Goal: Use online tool/utility: Utilize a website feature to perform a specific function

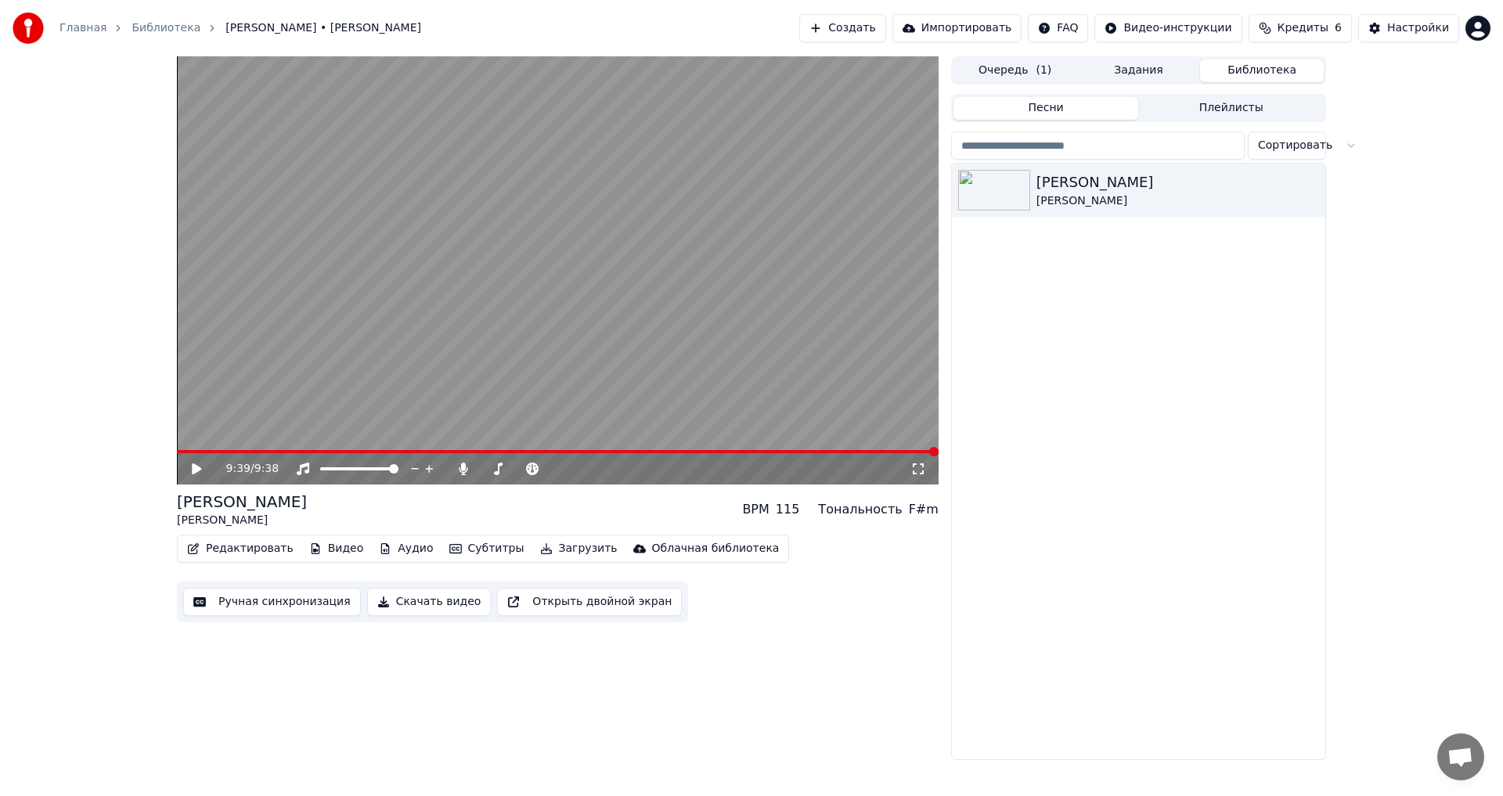
click at [189, 467] on div "9:39 / 9:38" at bounding box center [557, 469] width 749 height 16
click at [193, 467] on icon at bounding box center [196, 468] width 9 height 11
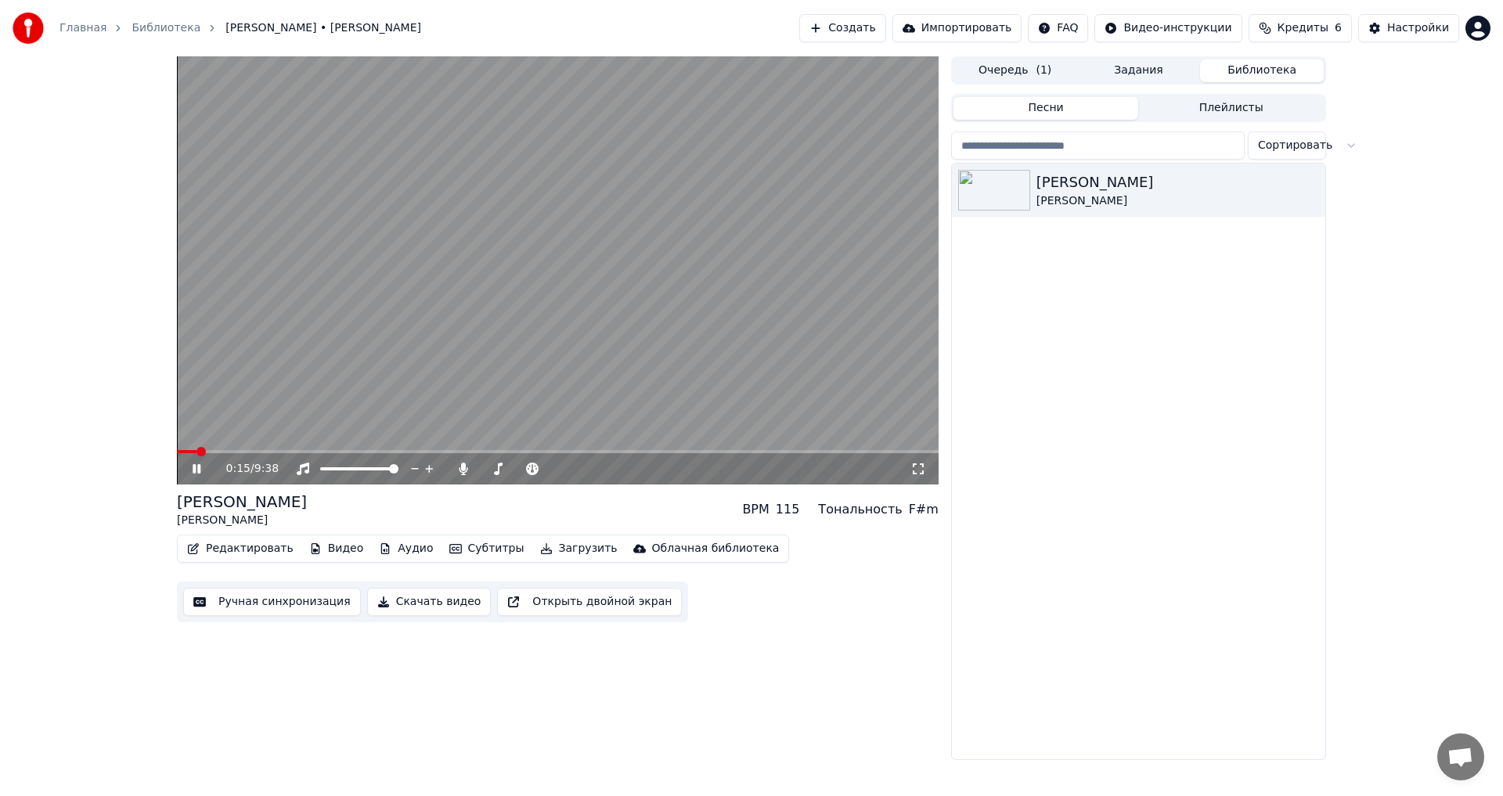
click at [197, 451] on span at bounding box center [557, 451] width 761 height 3
click at [192, 451] on span at bounding box center [184, 451] width 15 height 3
click at [196, 468] on icon at bounding box center [197, 468] width 8 height 9
click at [228, 551] on button "Редактировать" at bounding box center [240, 549] width 119 height 22
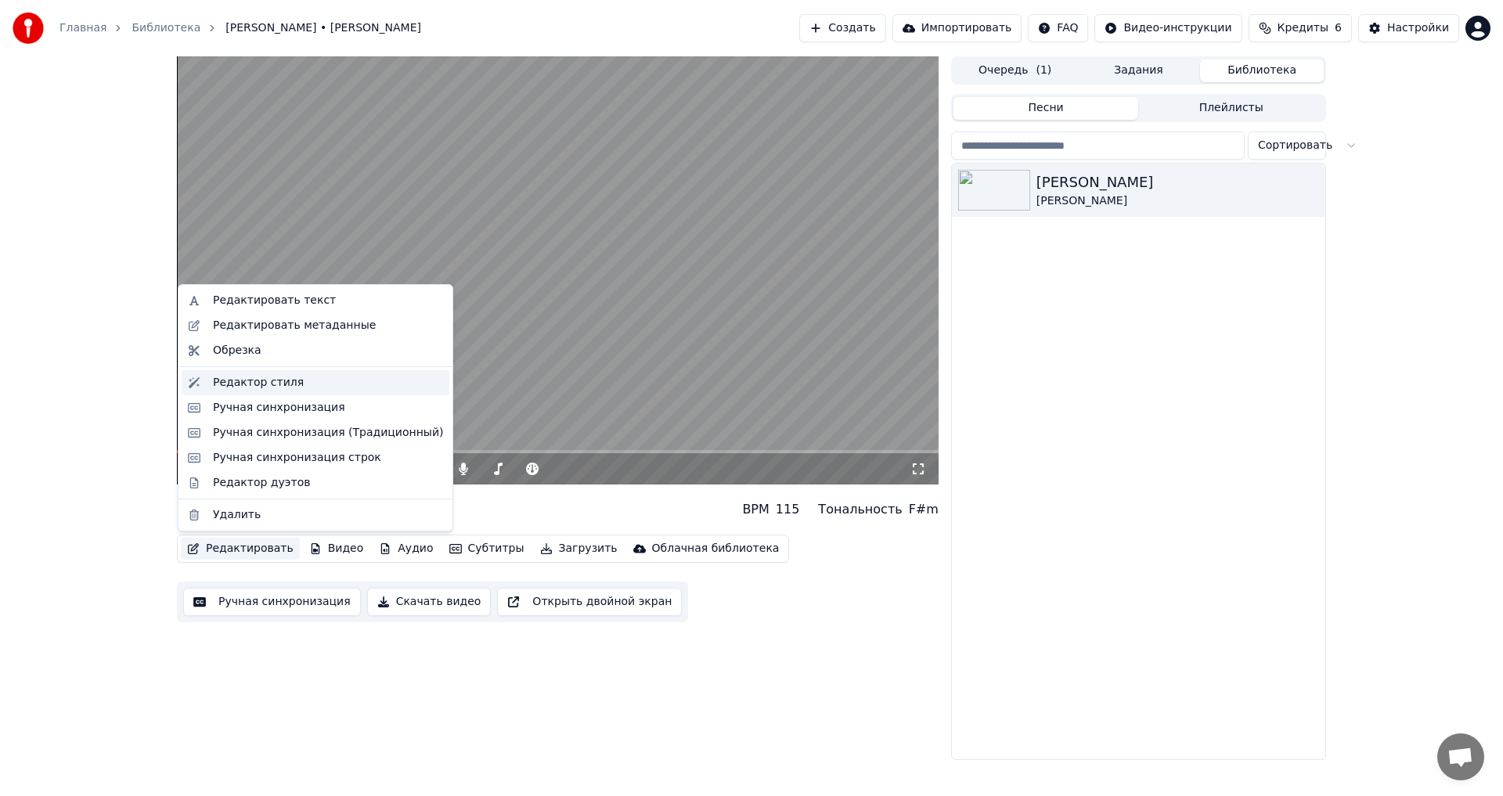
click at [271, 385] on div "Редактор стиля" at bounding box center [258, 383] width 91 height 16
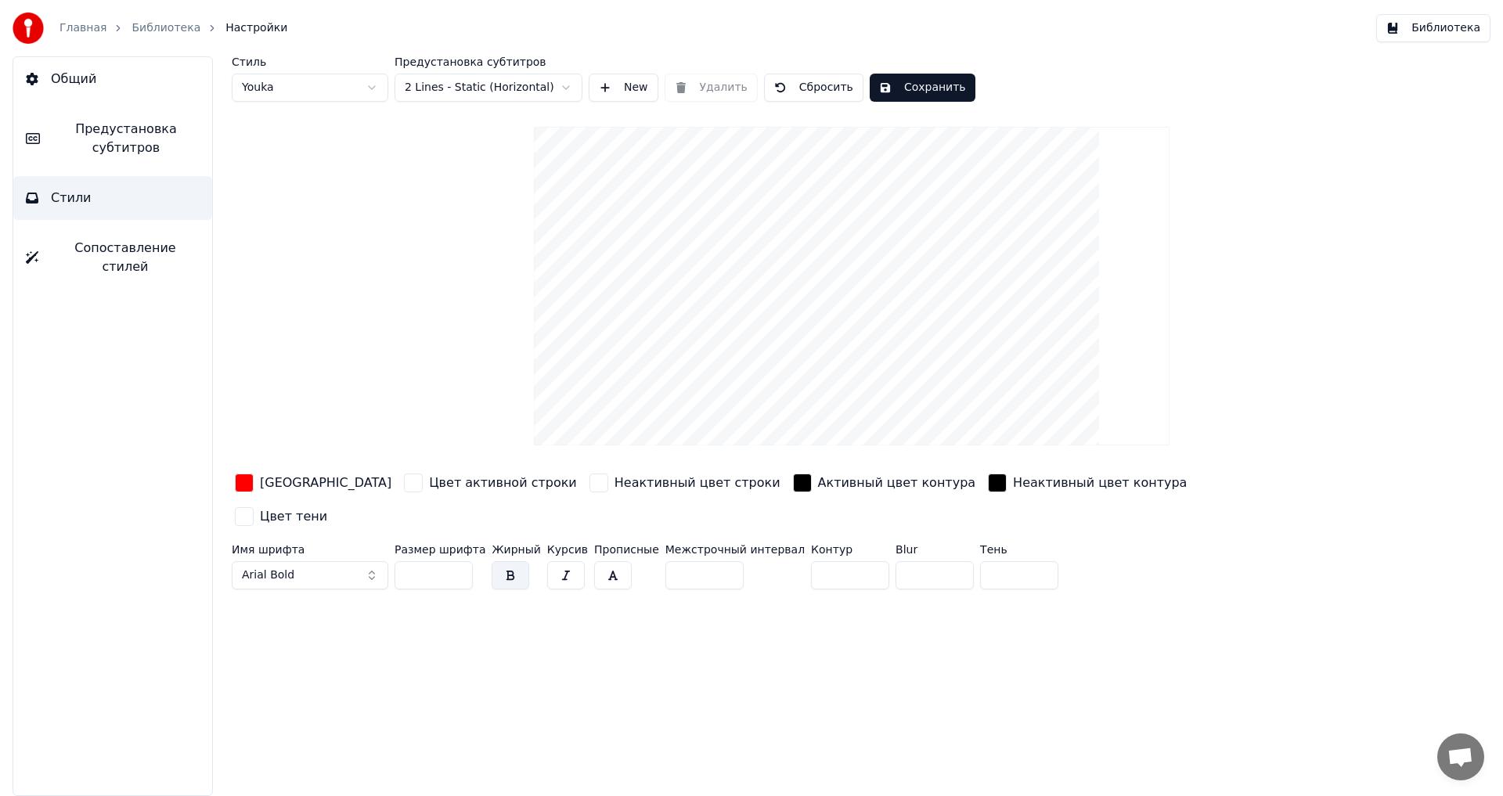
click at [92, 139] on span "Предустановка субтитров" at bounding box center [125, 139] width 147 height 38
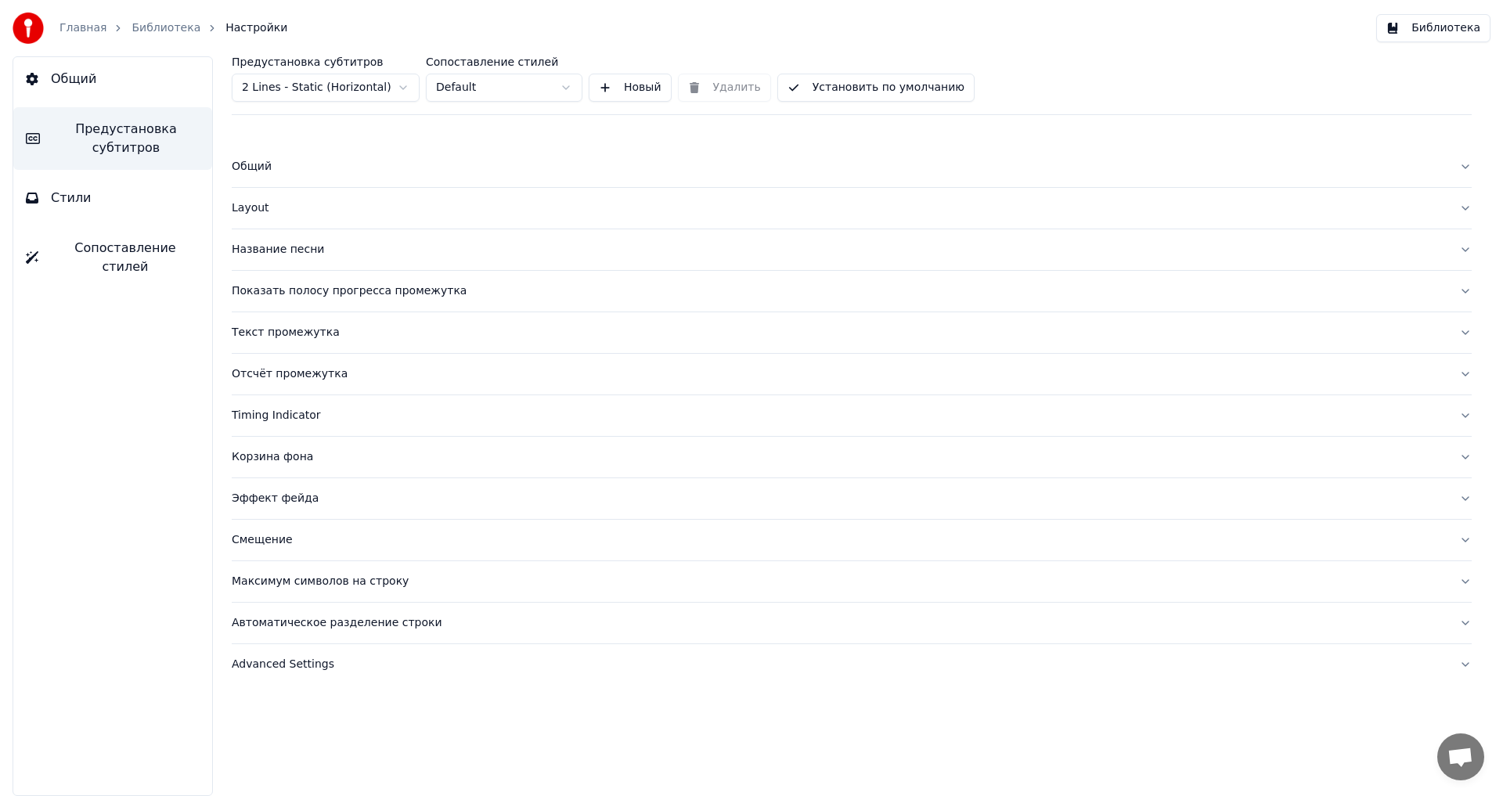
click at [279, 625] on div "Автоматическое разделение строки" at bounding box center [839, 623] width 1215 height 16
type input "*"
click at [339, 749] on input "*" at bounding box center [294, 755] width 125 height 28
click at [1309, 70] on div "Предустановка субтитров 2 Lines - Static (Horizontal) Сопоставление стилей Defa…" at bounding box center [852, 85] width 1240 height 59
click at [862, 703] on div at bounding box center [852, 703] width 1240 height 16
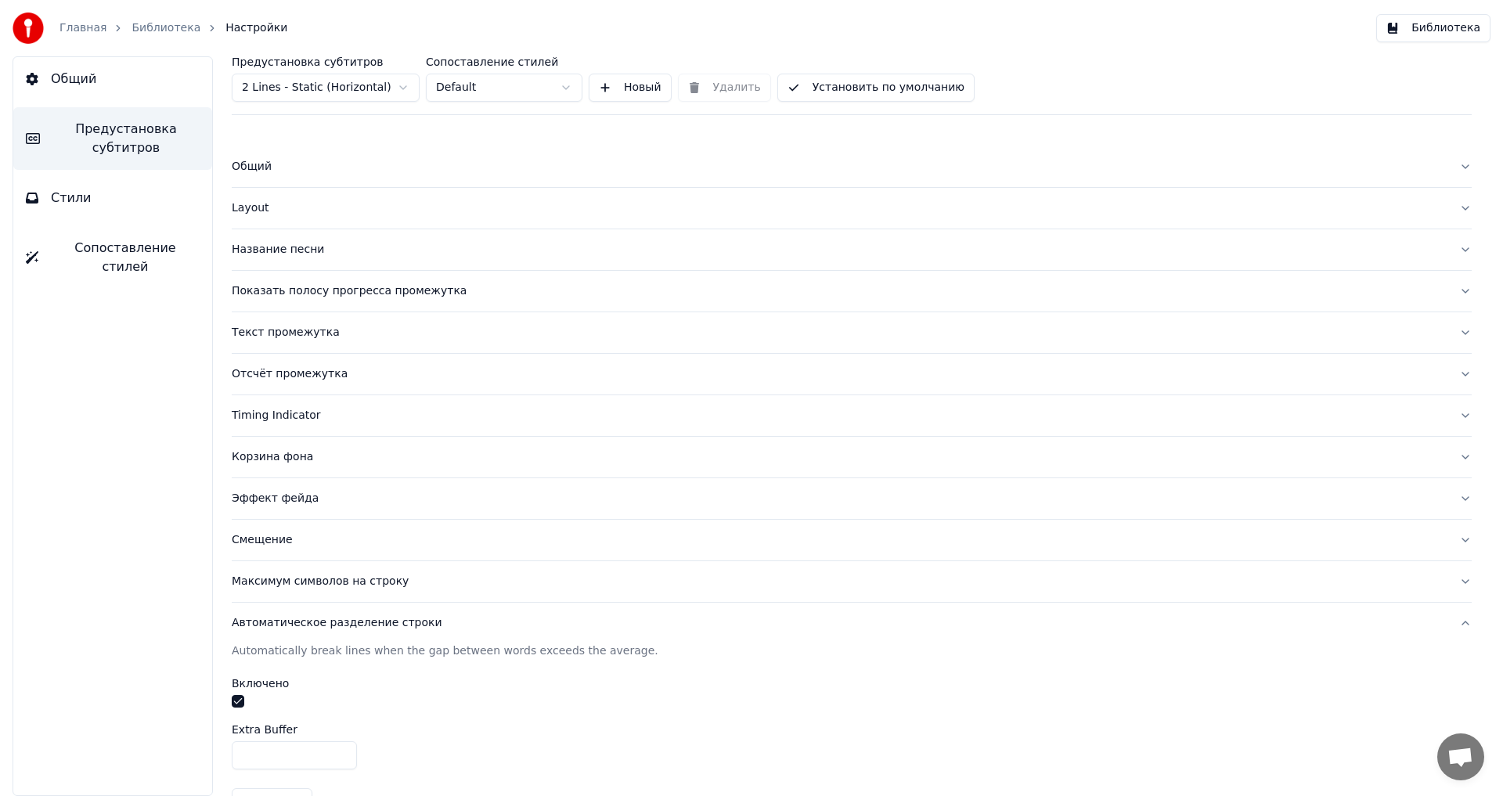
click at [1413, 32] on button "Библиотека" at bounding box center [1433, 28] width 114 height 28
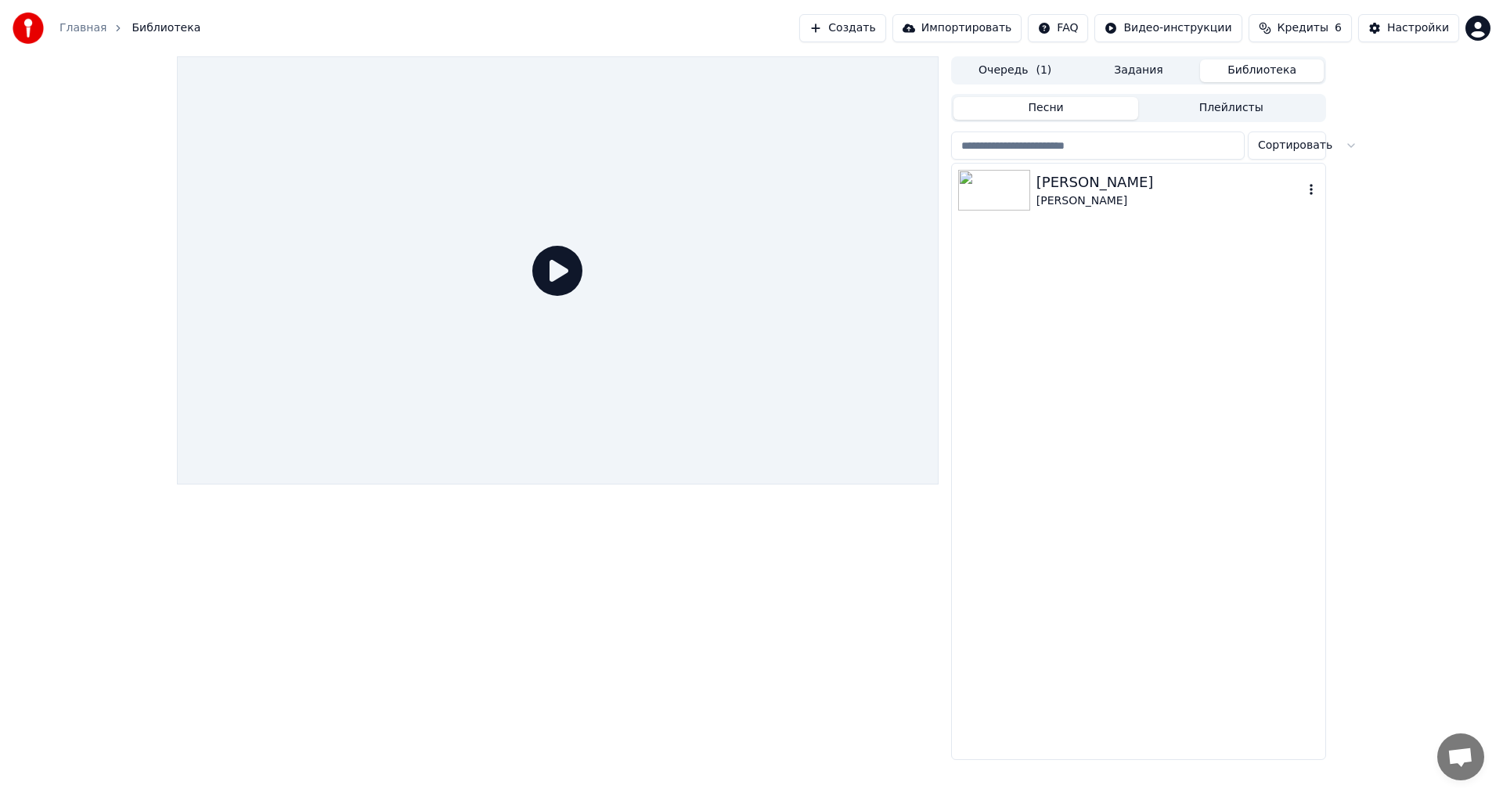
click at [997, 191] on img at bounding box center [994, 190] width 72 height 41
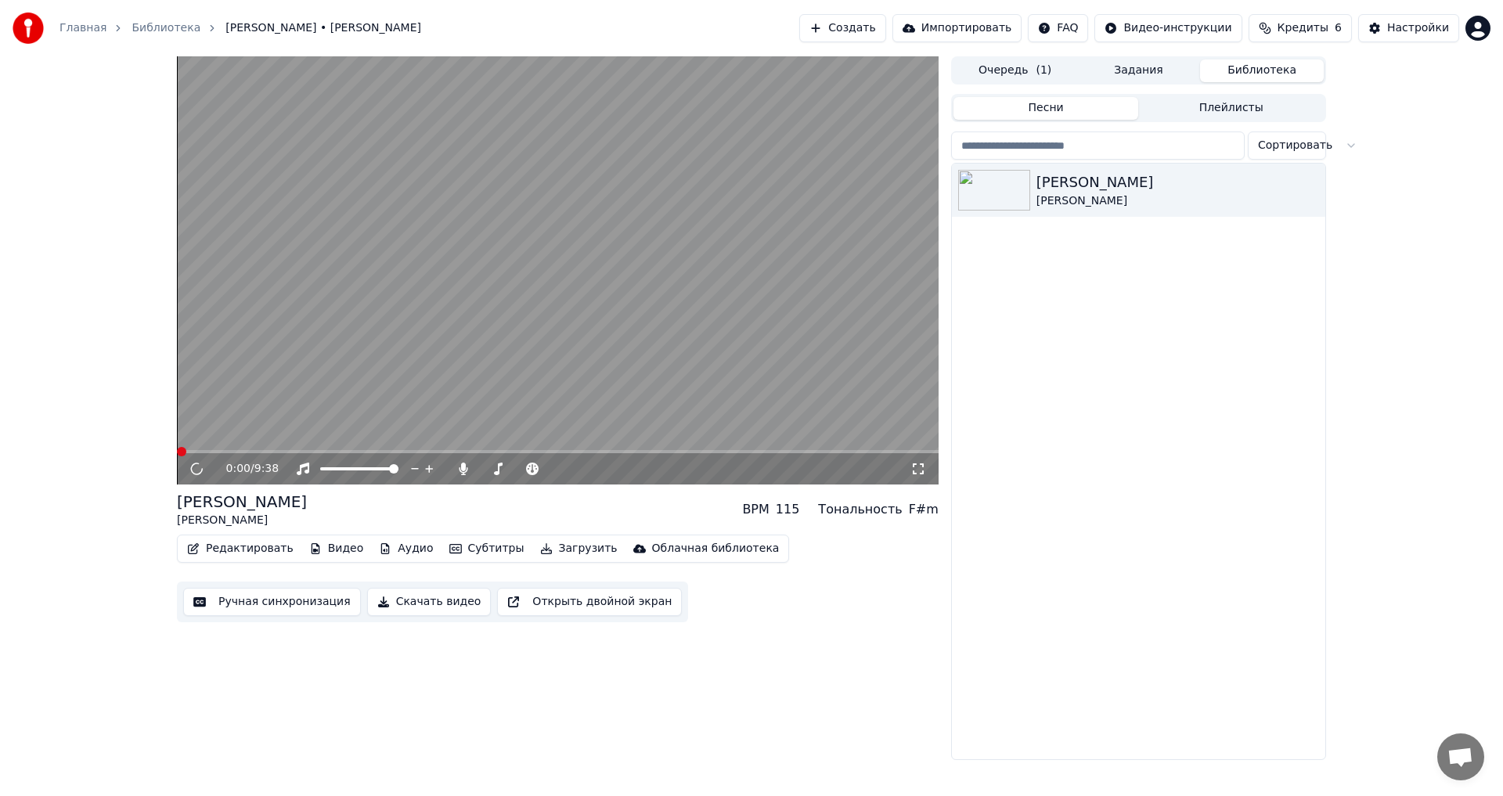
click at [362, 450] on span at bounding box center [557, 451] width 761 height 3
click at [337, 452] on span at bounding box center [269, 451] width 184 height 3
click at [394, 451] on span at bounding box center [557, 451] width 761 height 3
click at [182, 452] on span at bounding box center [179, 451] width 5 height 3
click at [193, 472] on icon at bounding box center [197, 468] width 8 height 9
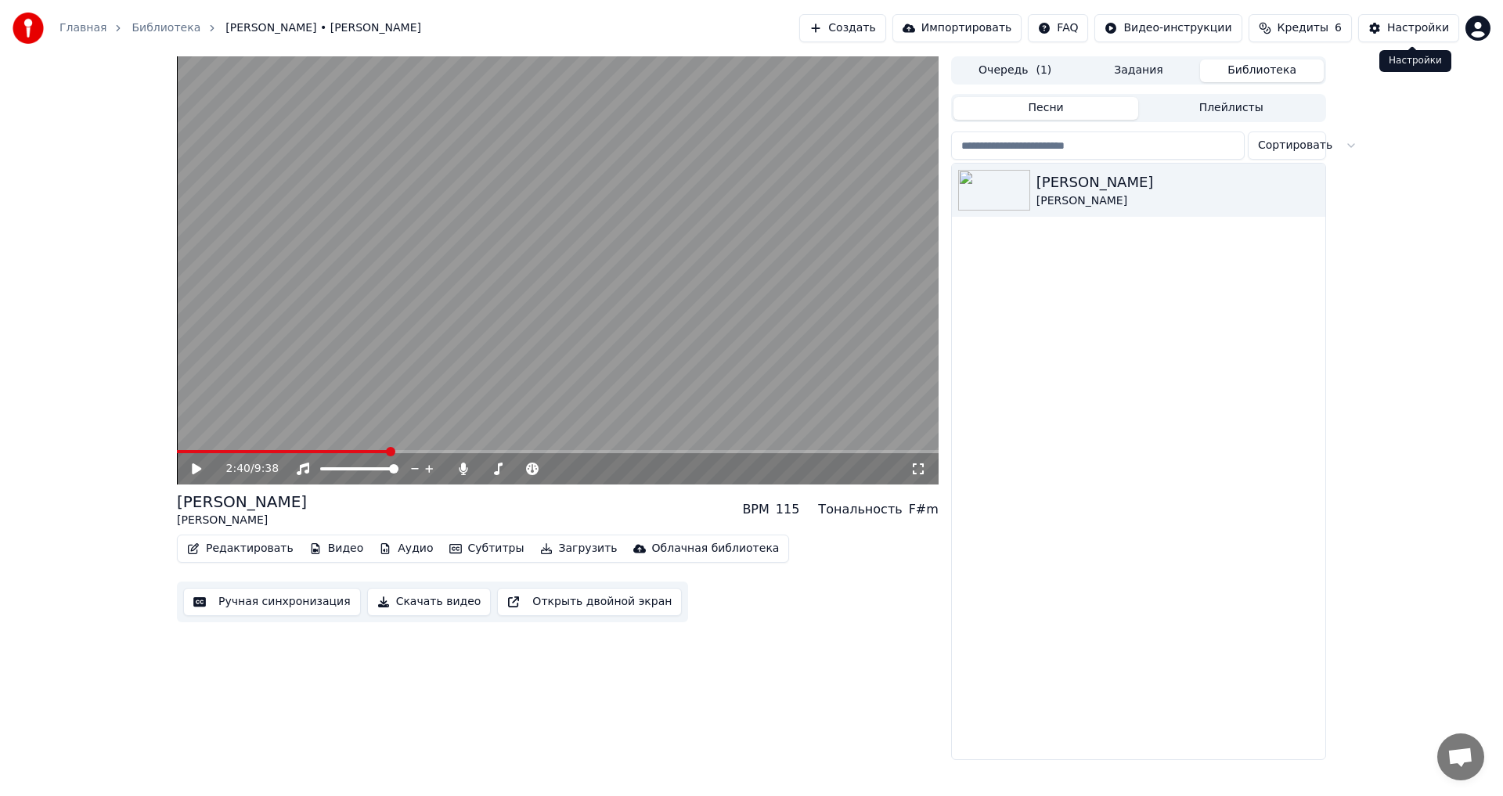
click at [1394, 27] on div "Настройки" at bounding box center [1418, 28] width 62 height 16
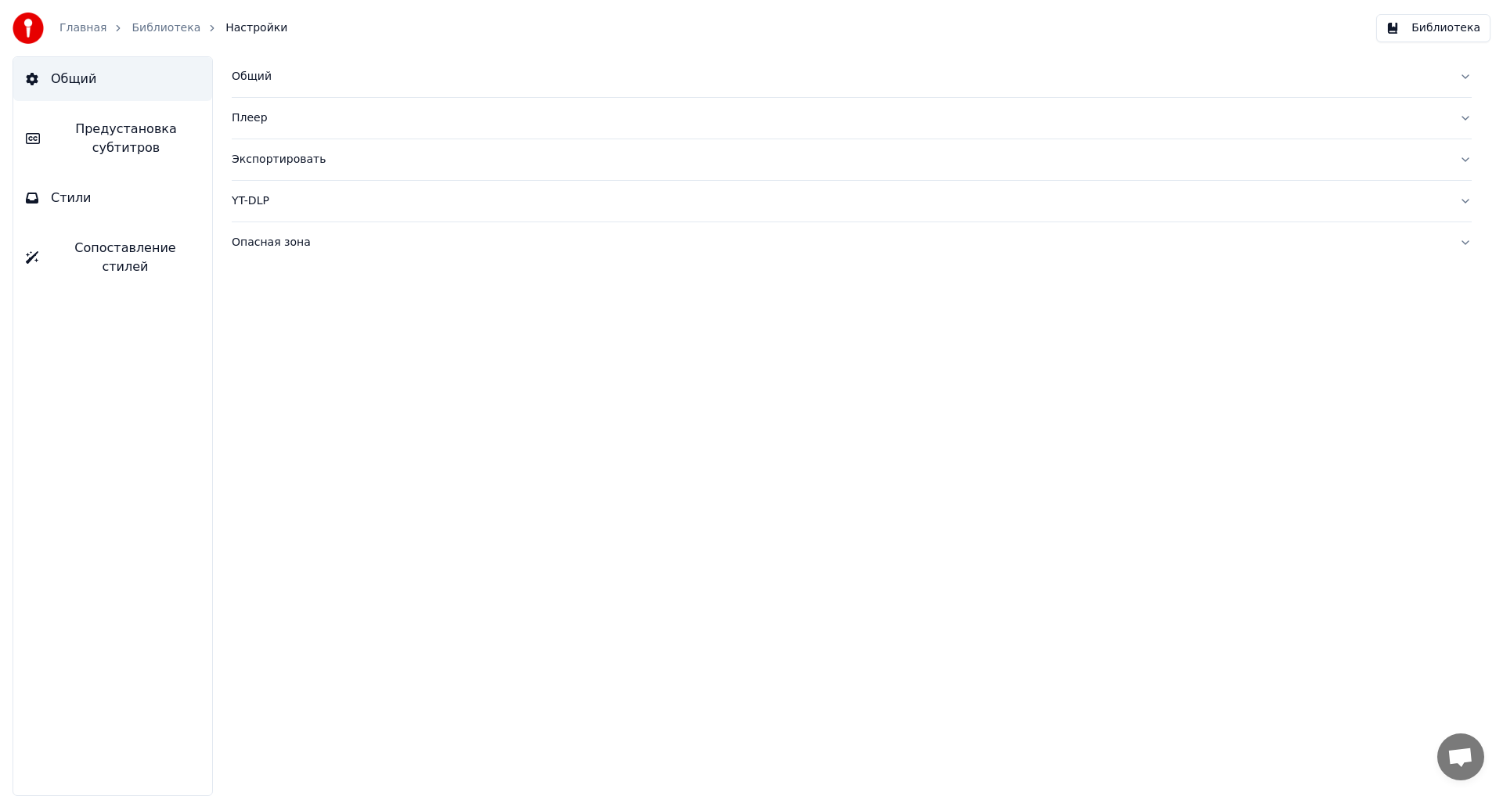
click at [261, 162] on div "Экспортировать" at bounding box center [839, 160] width 1215 height 16
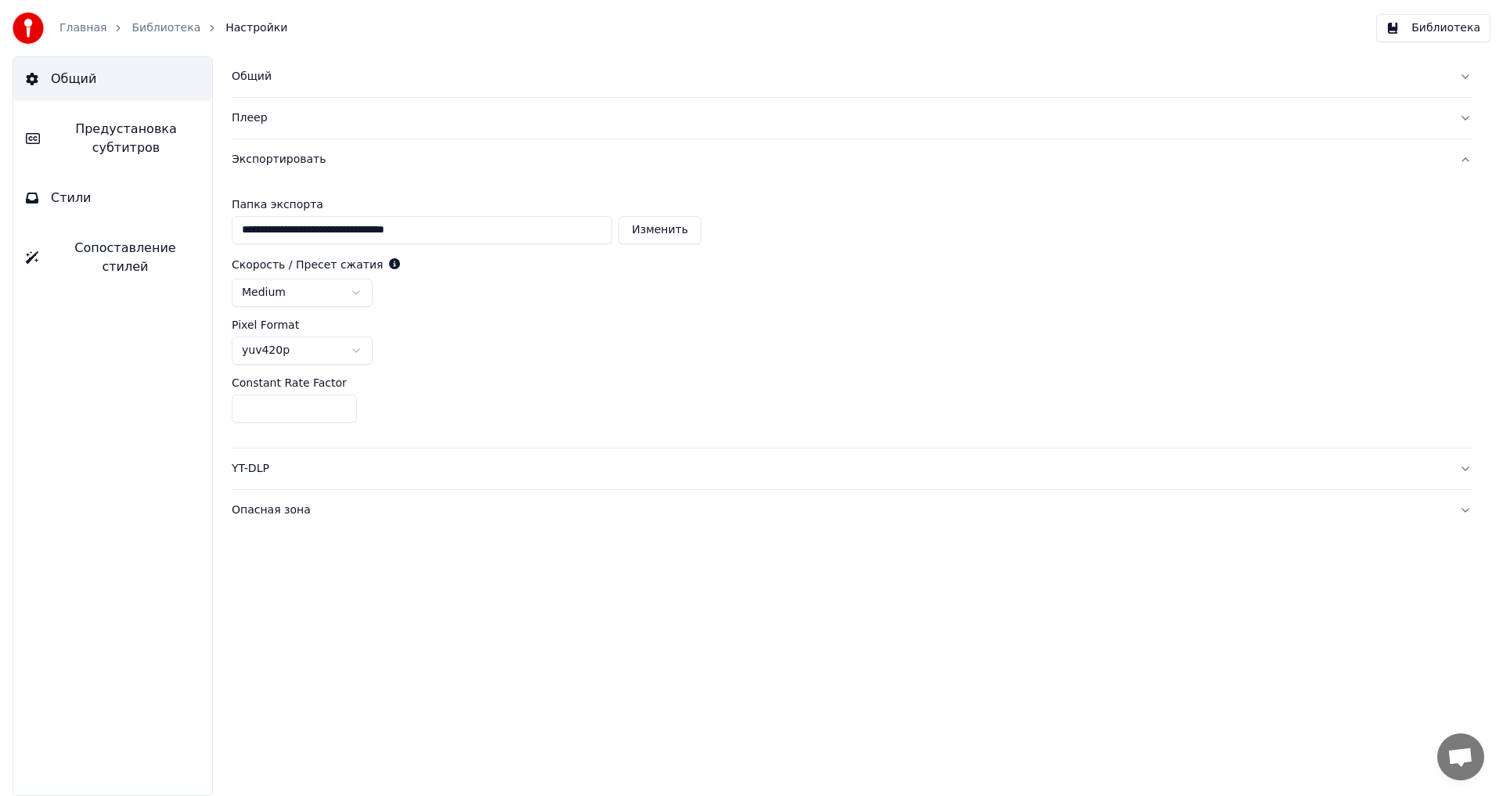
drag, startPoint x: 248, startPoint y: 406, endPoint x: 232, endPoint y: 406, distance: 16.4
click at [232, 406] on input "**" at bounding box center [294, 408] width 125 height 28
type input "*"
click at [461, 403] on div "*" at bounding box center [852, 408] width 1240 height 28
click at [1420, 24] on button "Библиотека" at bounding box center [1433, 28] width 114 height 28
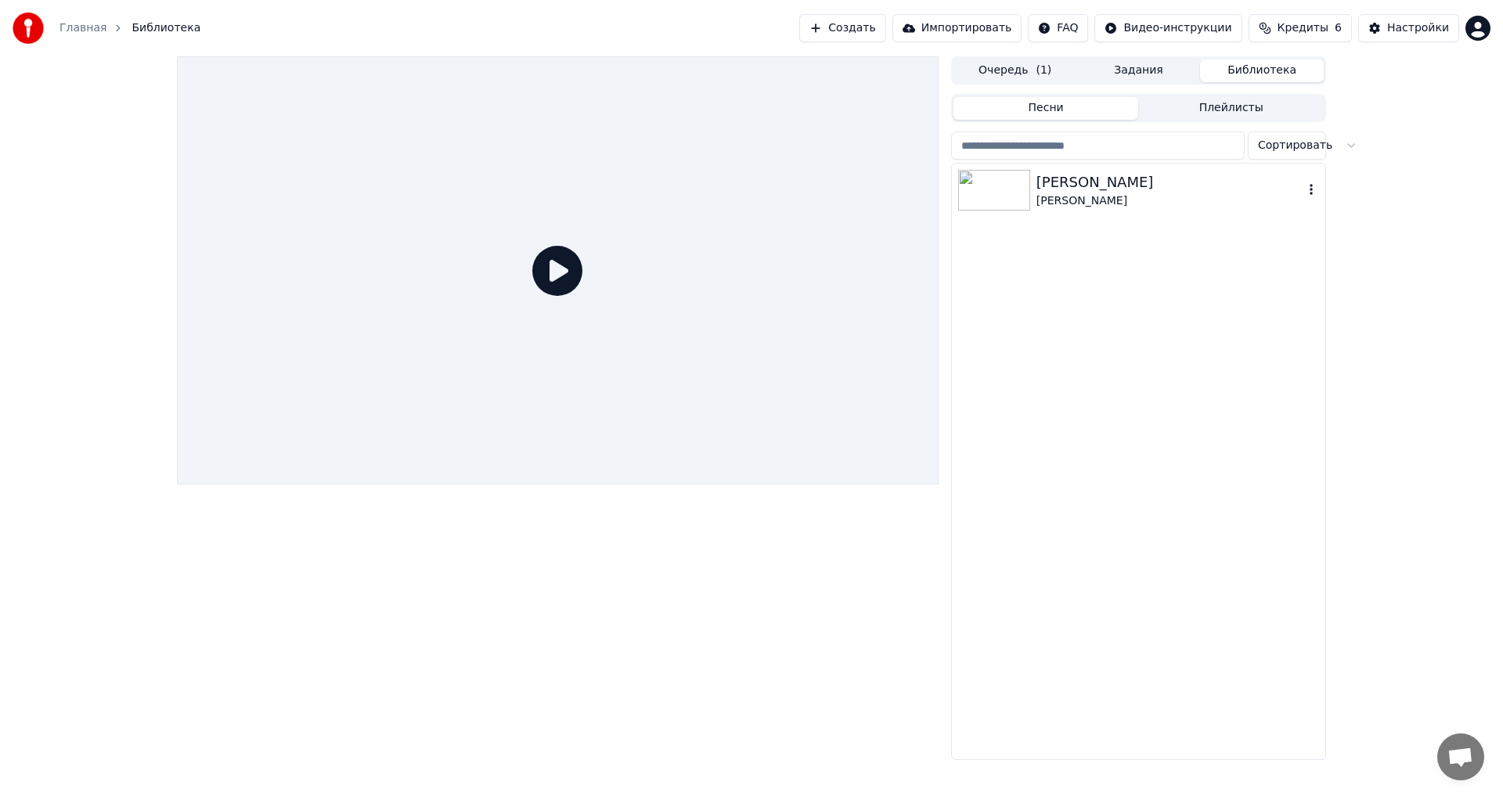
click at [992, 190] on img at bounding box center [994, 190] width 72 height 41
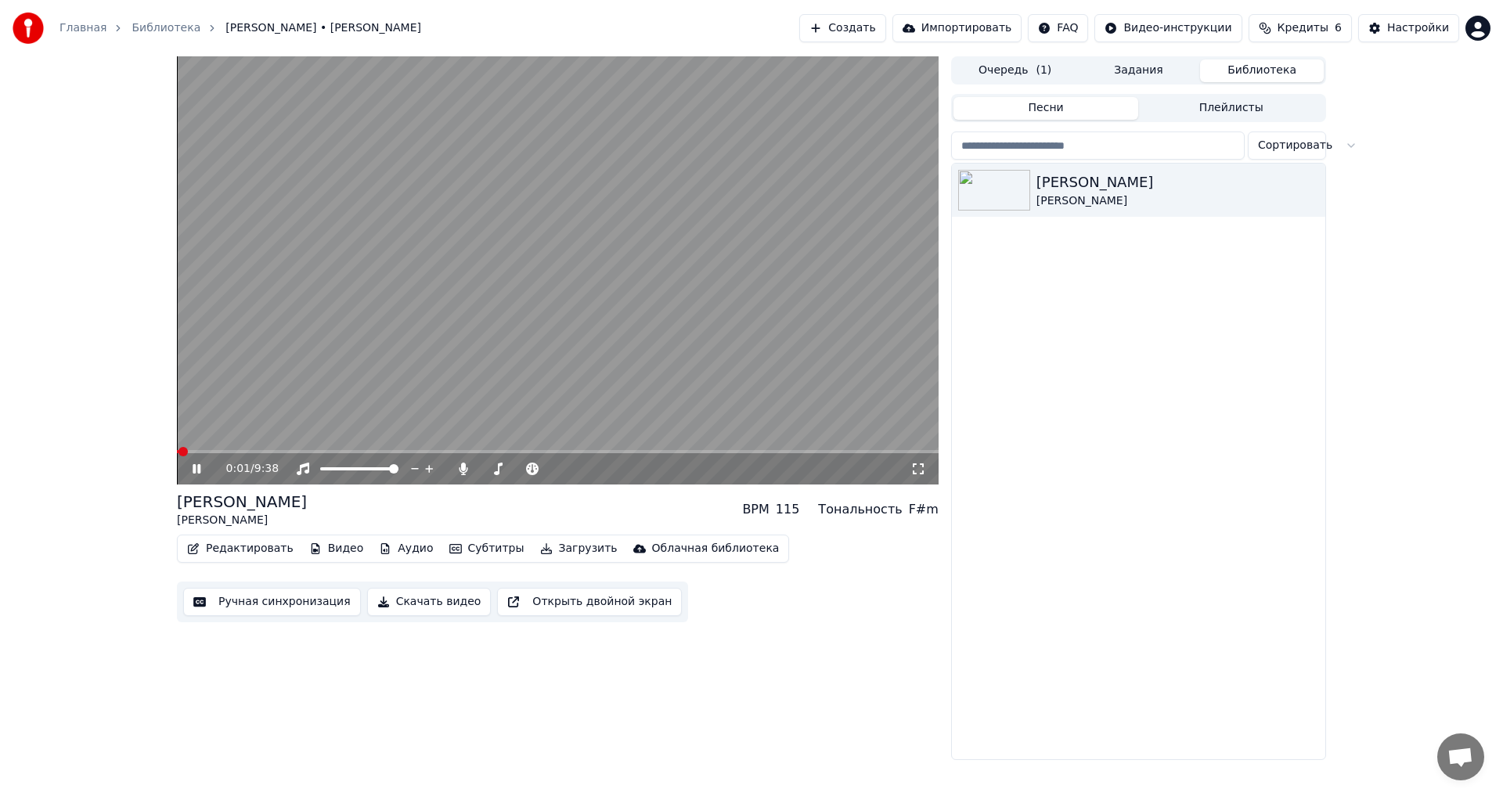
click at [450, 451] on span at bounding box center [557, 451] width 761 height 3
click at [694, 450] on span at bounding box center [557, 451] width 761 height 3
click at [670, 451] on span at bounding box center [423, 451] width 493 height 3
click at [196, 468] on icon at bounding box center [197, 468] width 8 height 9
click at [549, 549] on button "Загрузить" at bounding box center [579, 549] width 90 height 22
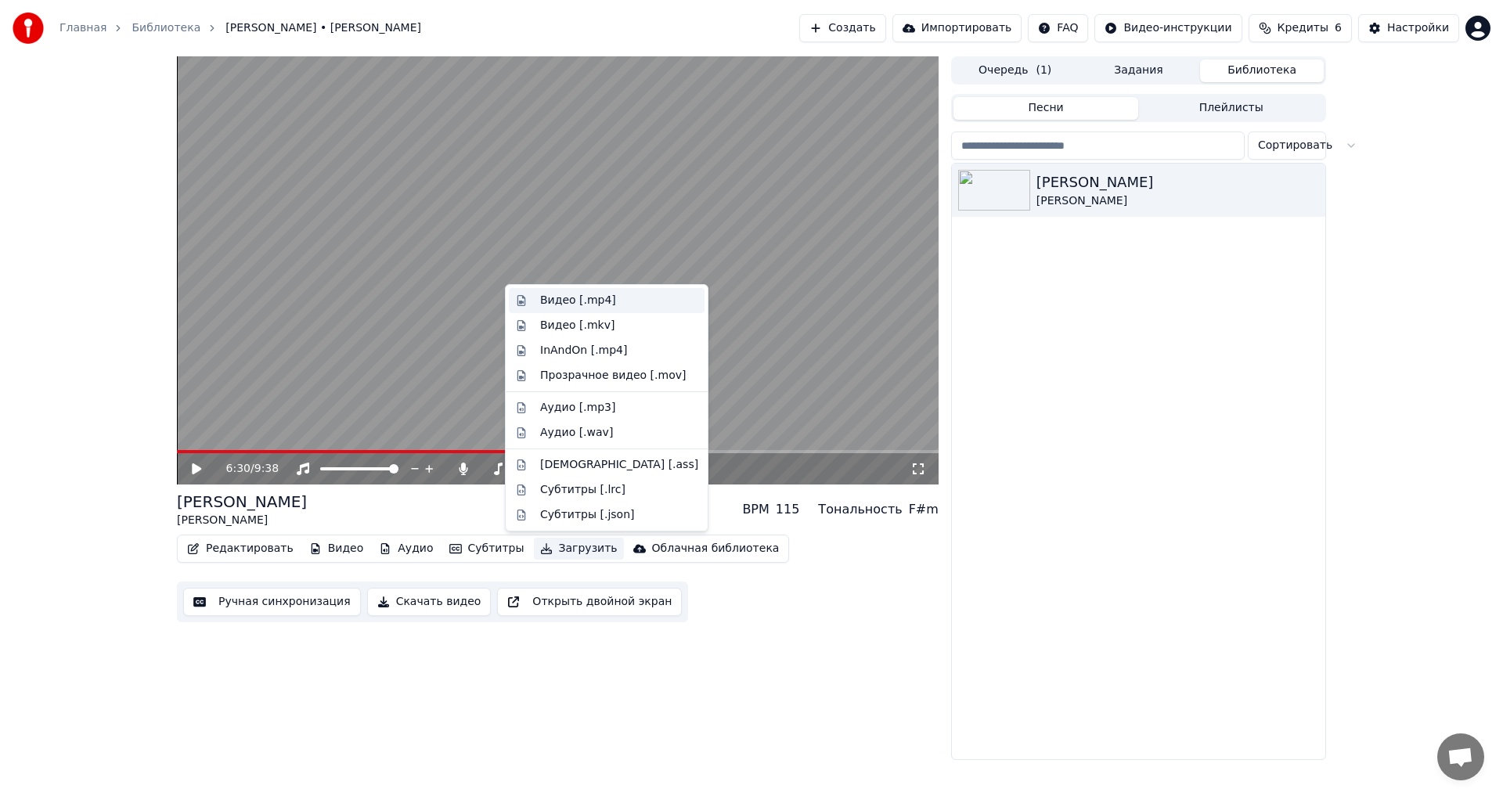
click at [565, 301] on div "Видео [.mp4]" at bounding box center [578, 301] width 76 height 16
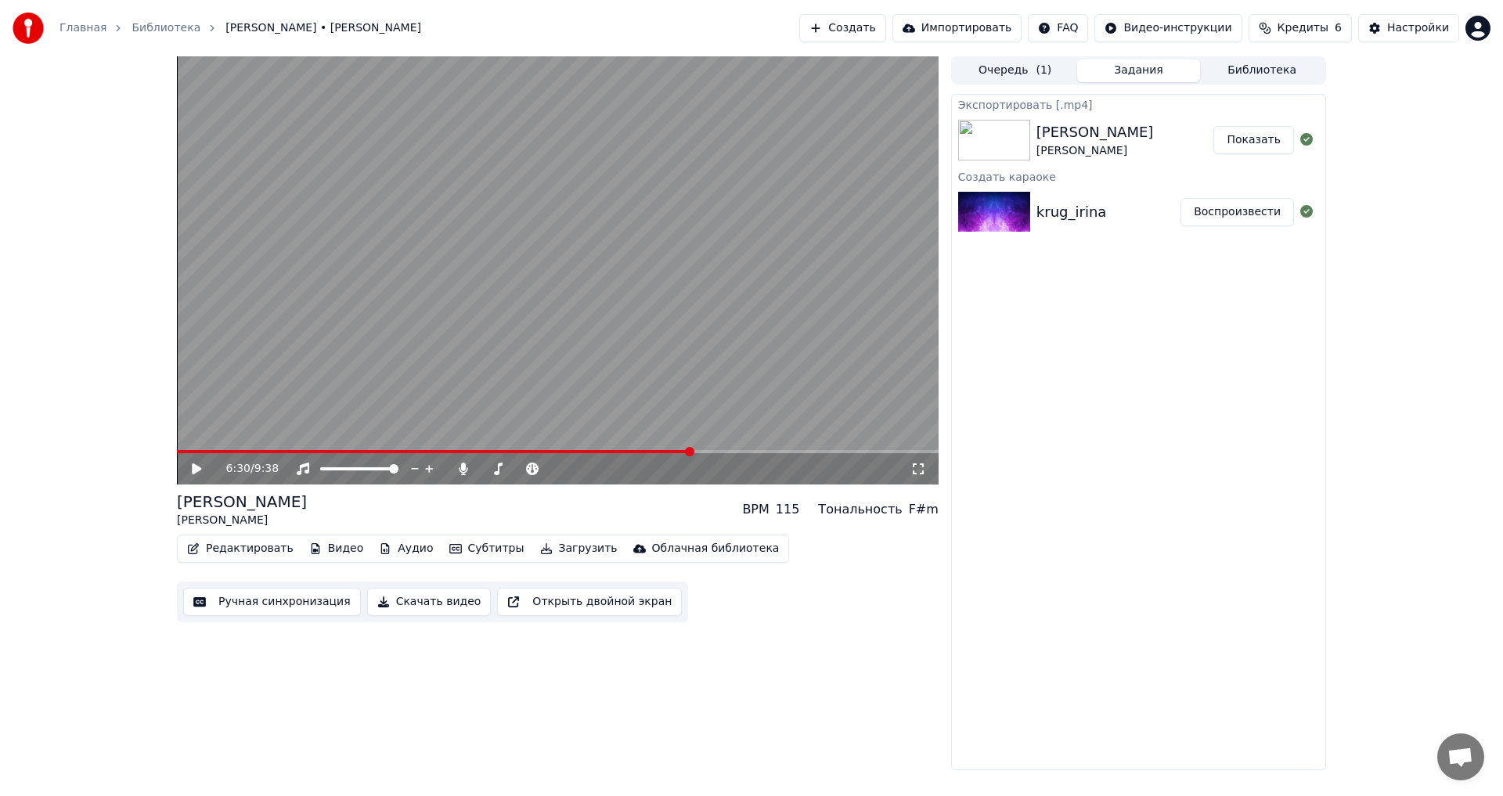
click at [1253, 142] on button "Показать" at bounding box center [1253, 140] width 81 height 28
